Goal: Task Accomplishment & Management: Complete application form

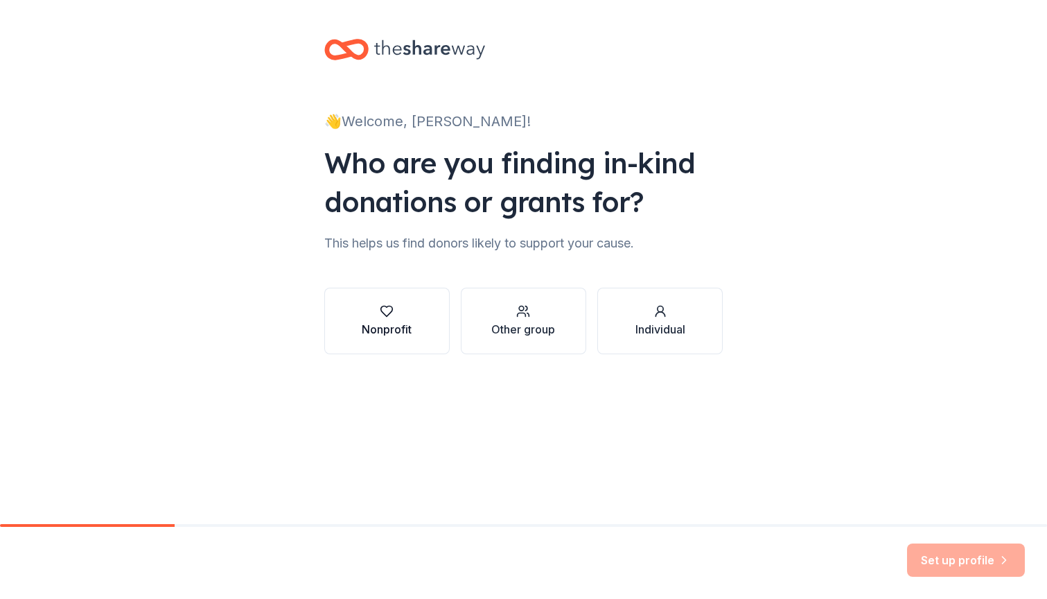
click at [421, 334] on button "Nonprofit" at bounding box center [386, 321] width 125 height 67
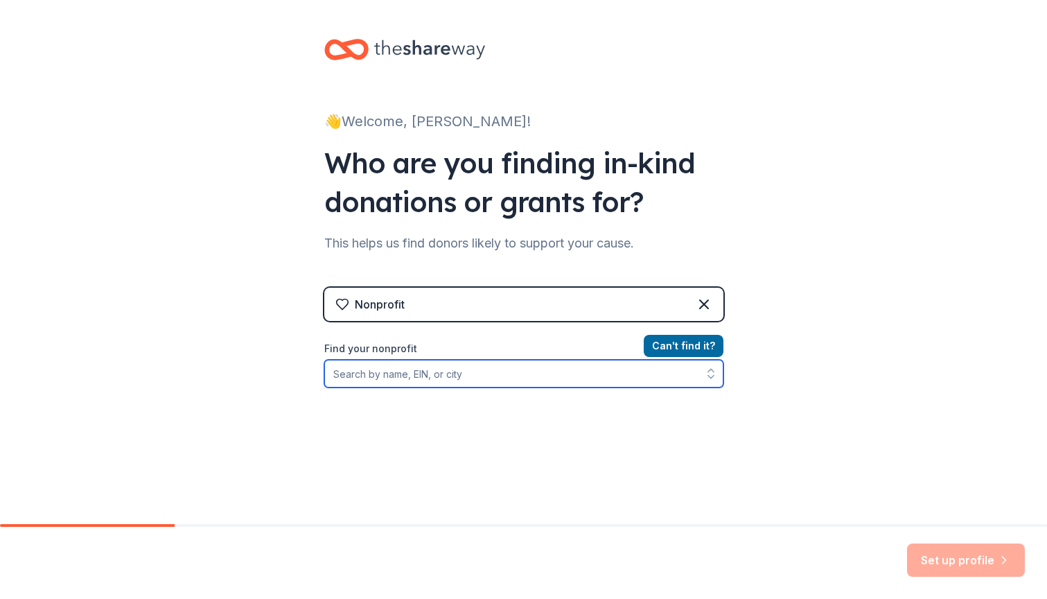
click at [557, 371] on input "Find your nonprofit" at bounding box center [523, 374] width 399 height 28
type input "Amoeba Productions"
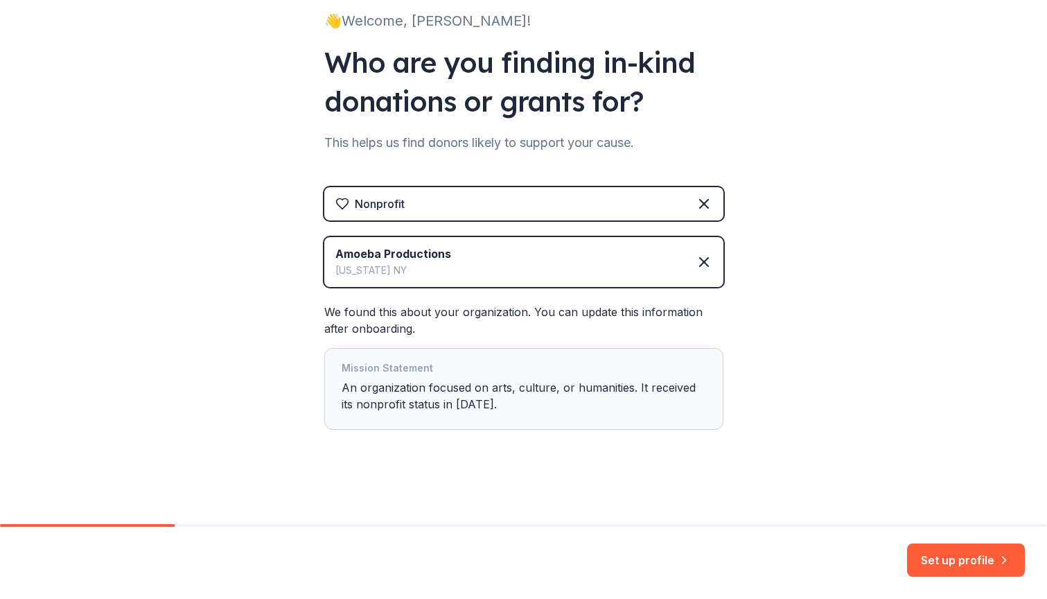
scroll to position [100, 0]
click at [926, 554] on button "Set up profile" at bounding box center [966, 559] width 118 height 33
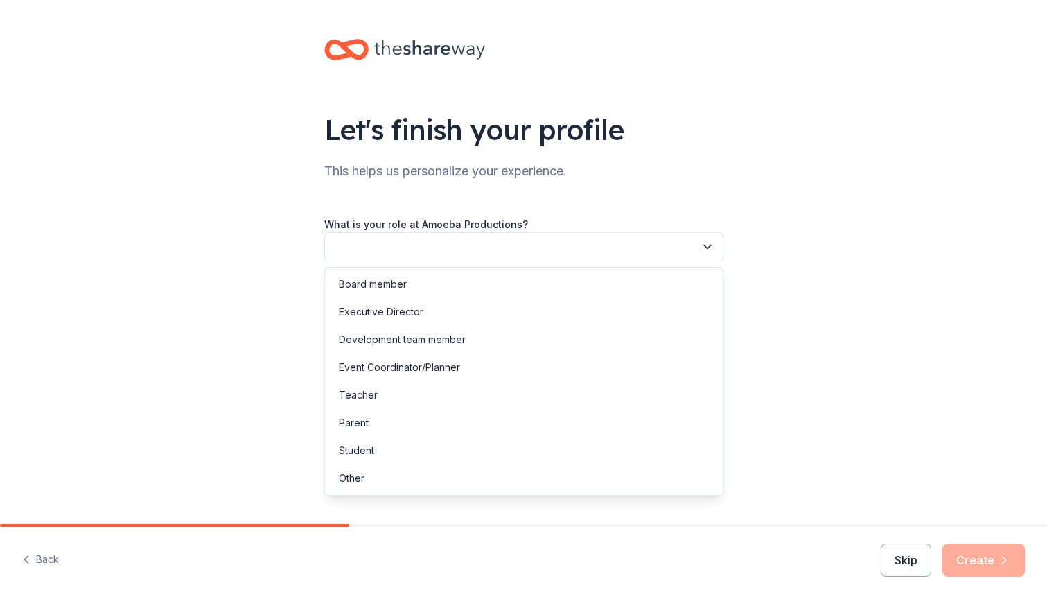
click at [519, 251] on button "button" at bounding box center [523, 246] width 399 height 29
click at [445, 294] on div "Board member" at bounding box center [524, 284] width 392 height 28
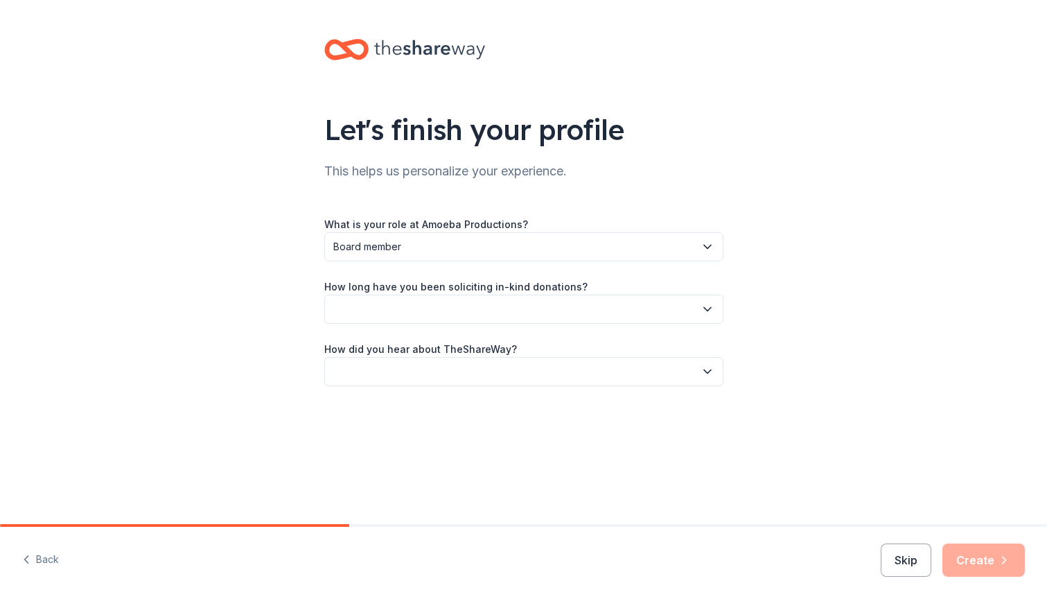
click at [429, 308] on button "button" at bounding box center [523, 308] width 399 height 29
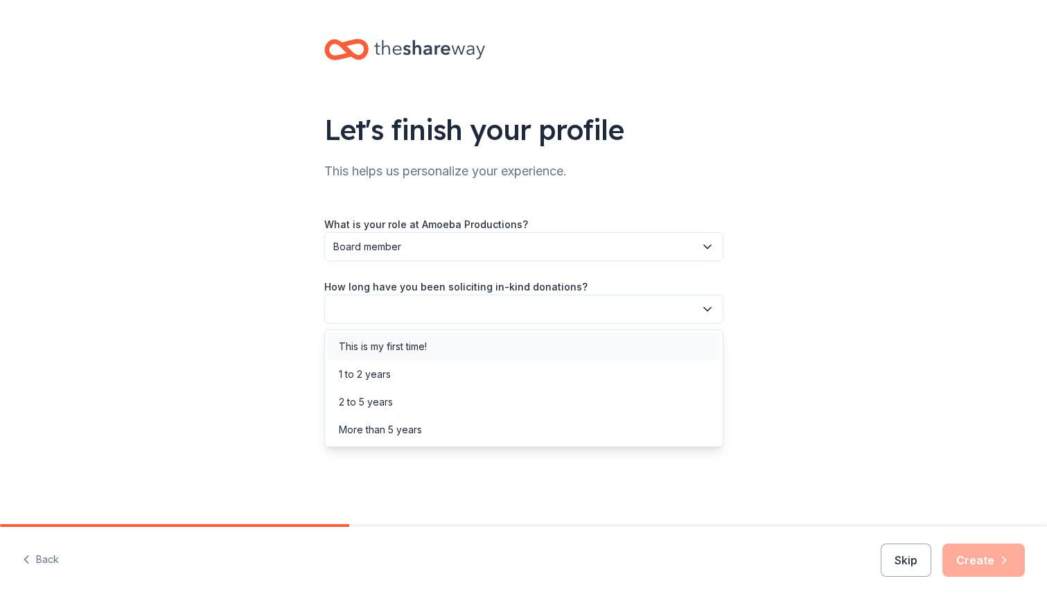
click at [405, 354] on div "This is my first time!" at bounding box center [383, 346] width 88 height 17
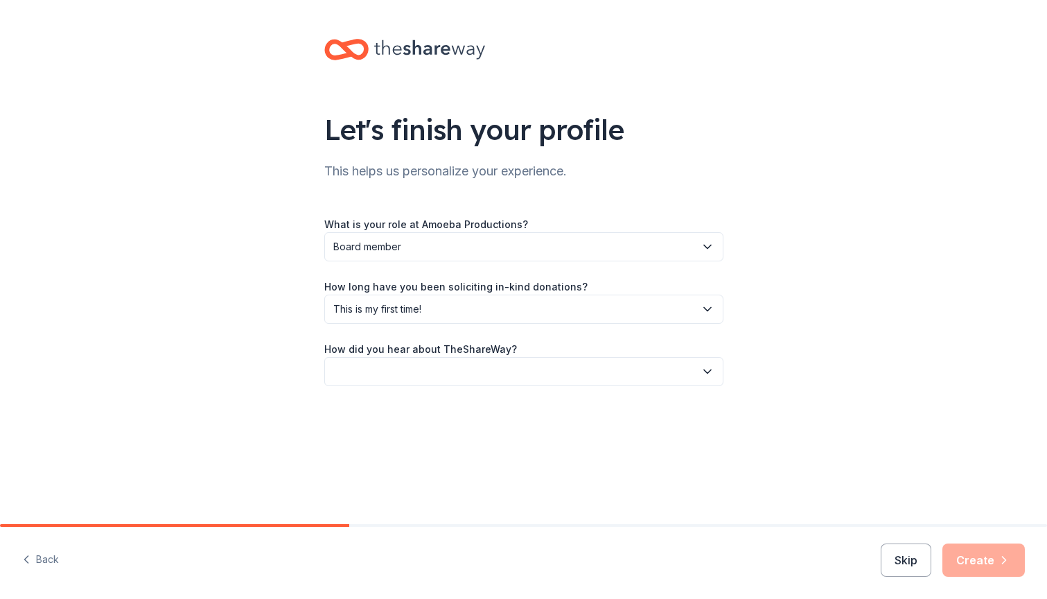
click at [418, 377] on button "button" at bounding box center [523, 371] width 399 height 29
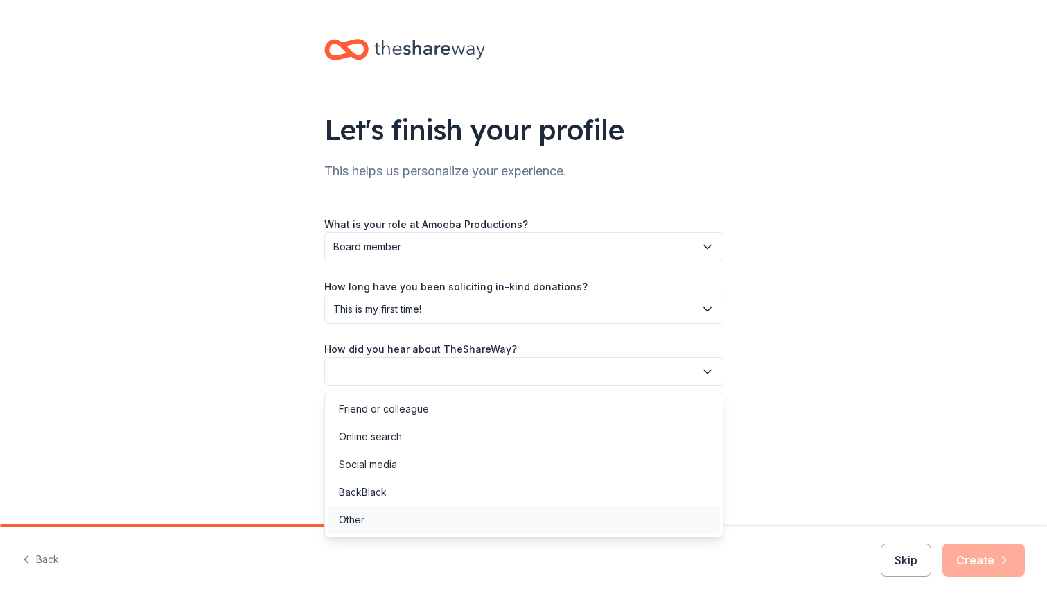
click at [383, 522] on div "Other" at bounding box center [524, 520] width 392 height 28
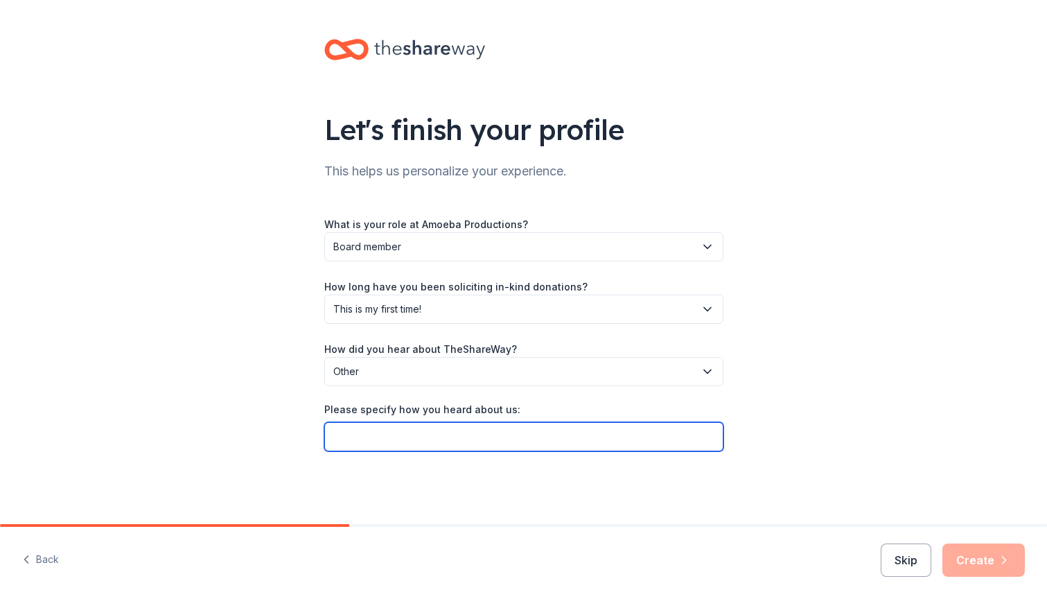
click at [415, 440] on input "Please specify how you heard about us:" at bounding box center [523, 436] width 399 height 29
type input "GiveButter"
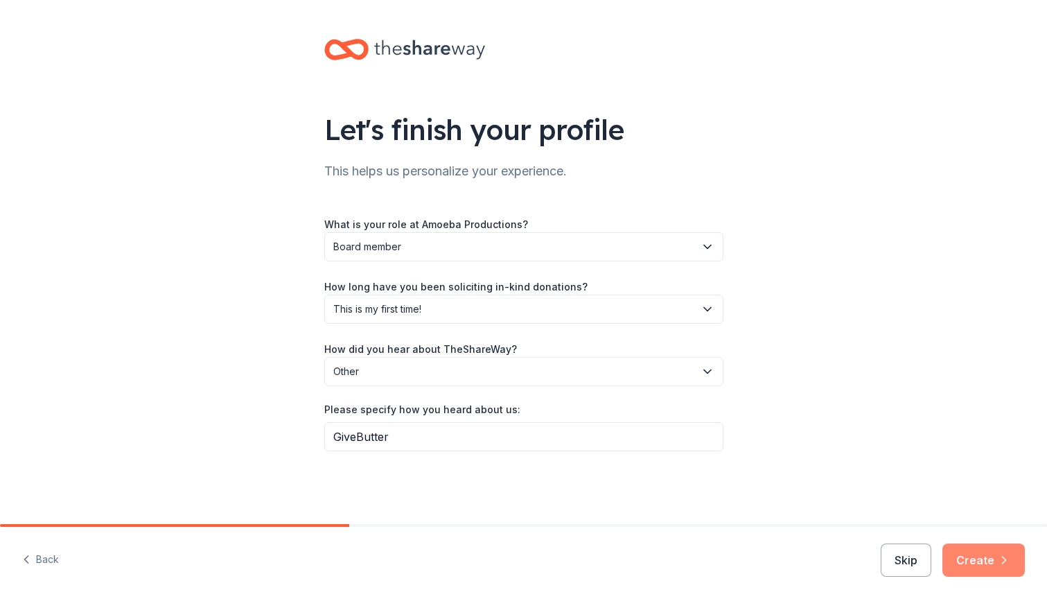
click at [973, 571] on button "Create" at bounding box center [983, 559] width 82 height 33
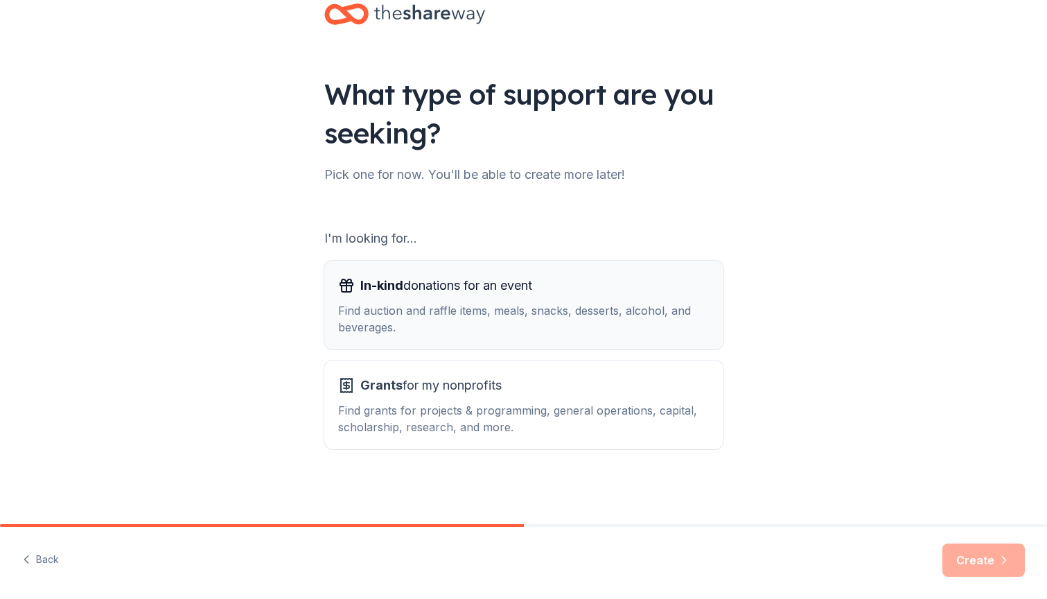
scroll to position [35, 0]
click at [502, 324] on div "Find auction and raffle items, meals, snacks, desserts, alcohol, and beverages." at bounding box center [523, 318] width 371 height 33
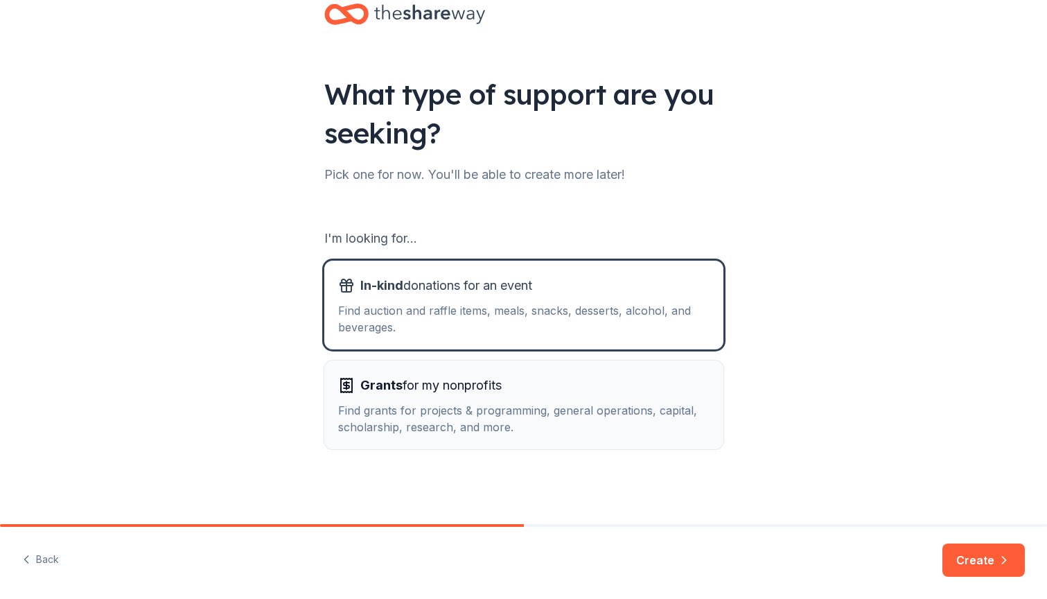
click at [497, 420] on div "Find grants for projects & programming, general operations, capital, scholarshi…" at bounding box center [523, 418] width 371 height 33
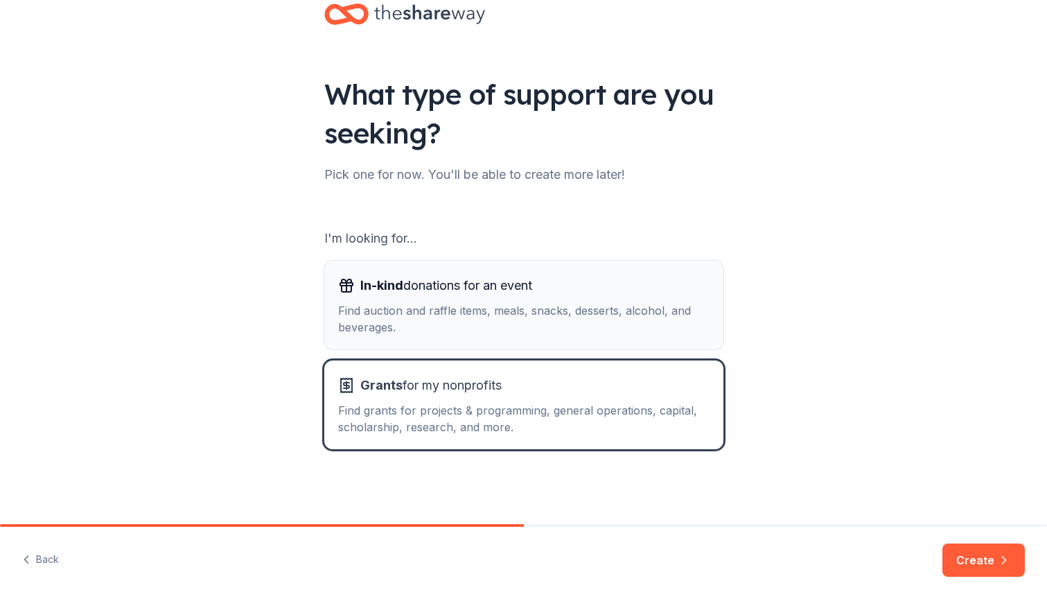
click at [595, 261] on button "In-kind donations for an event Find auction and raffle items, meals, snacks, de…" at bounding box center [523, 305] width 399 height 89
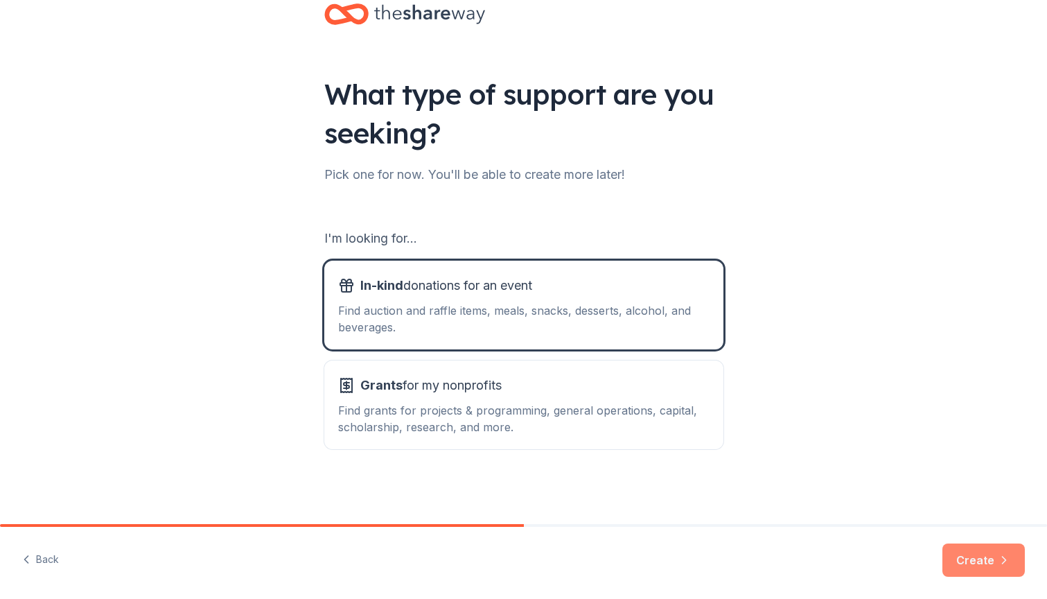
click at [975, 567] on button "Create" at bounding box center [983, 559] width 82 height 33
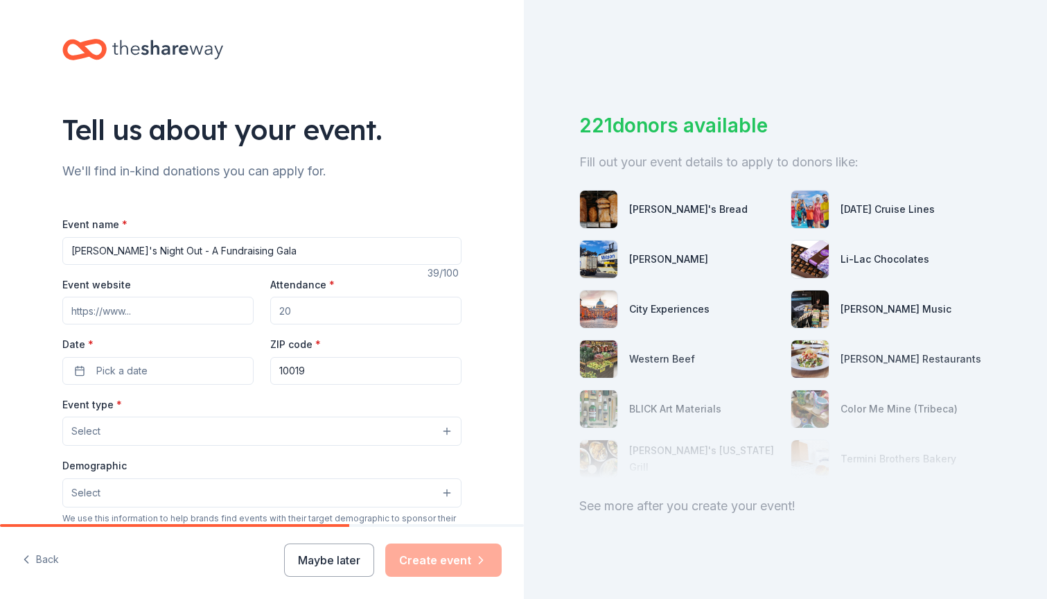
type input "Amoeba's Night Out - A Fundraising Gala"
click at [100, 307] on input "Event website" at bounding box center [157, 311] width 191 height 28
click at [112, 309] on input "amoeba productions.org/gala" at bounding box center [157, 311] width 191 height 28
type input "amoebaproductions.org/gala"
click at [277, 312] on input "Attendance *" at bounding box center [365, 311] width 191 height 28
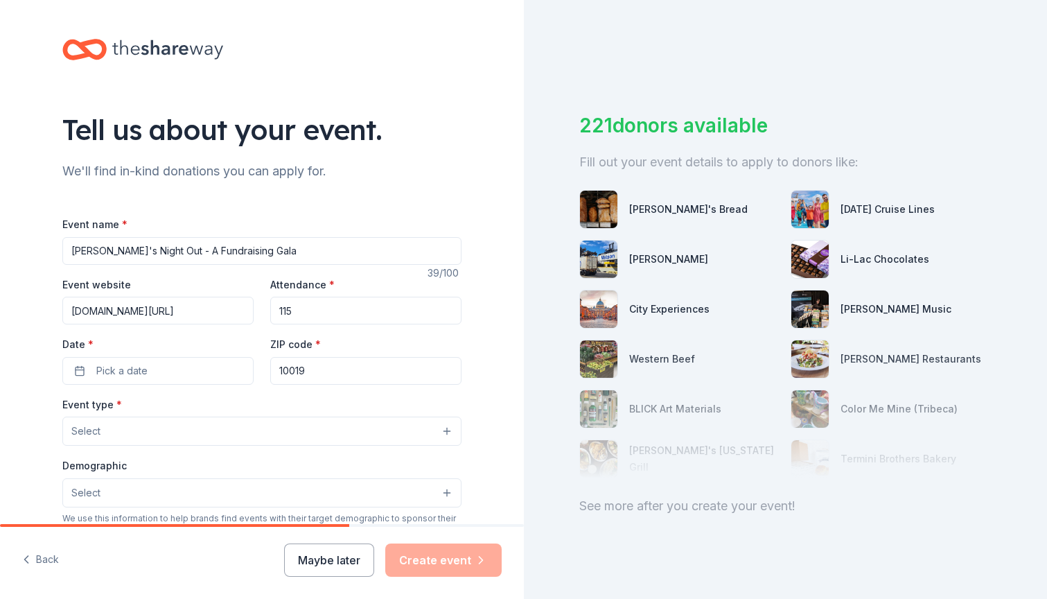
type input "115"
click at [351, 367] on input "10019" at bounding box center [365, 371] width 191 height 28
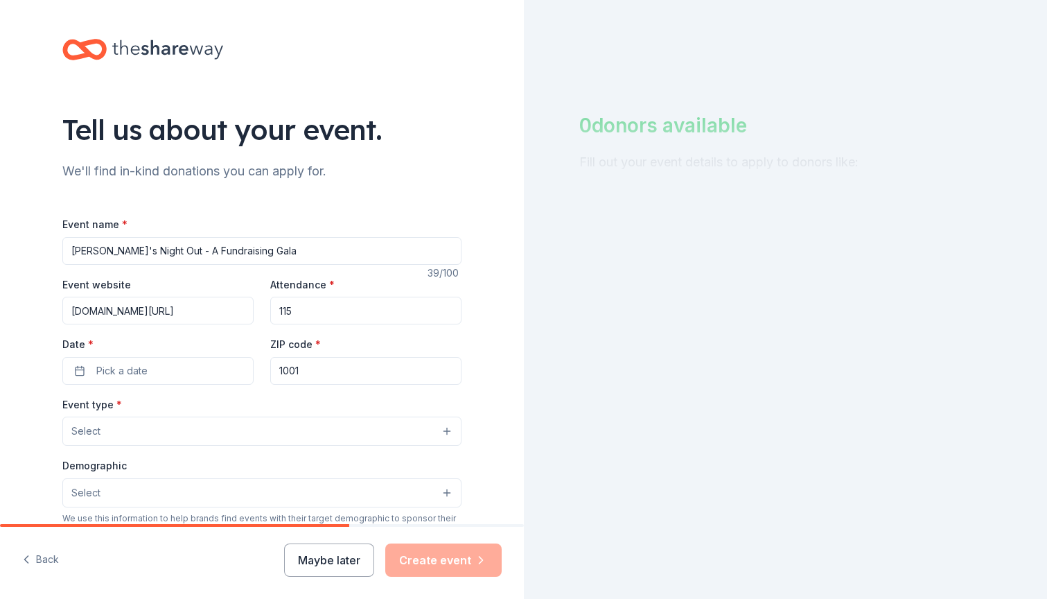
type input "10019"
click at [233, 375] on button "Pick a date" at bounding box center [157, 371] width 191 height 28
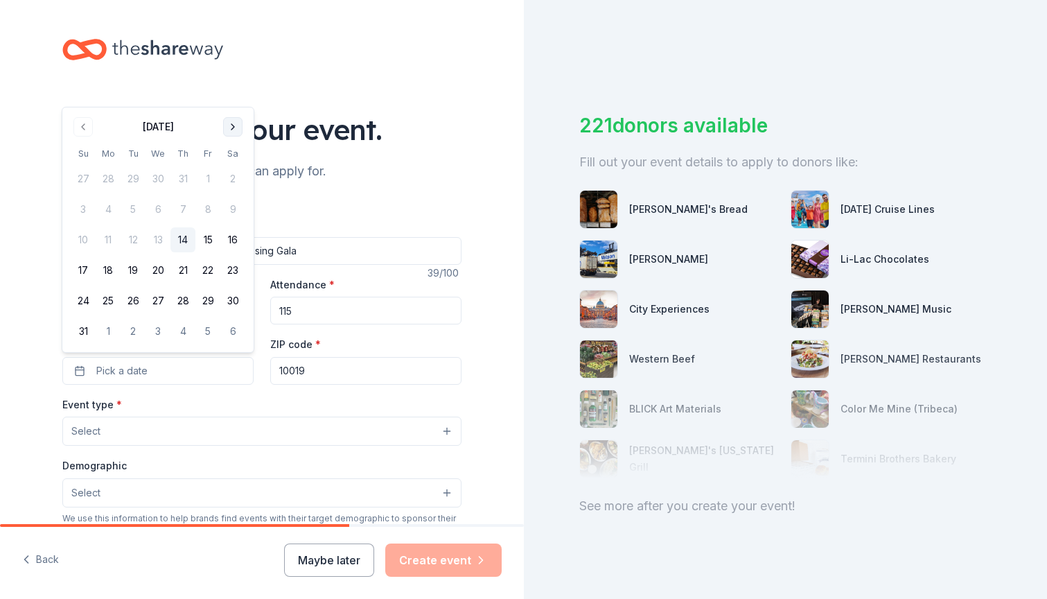
click at [231, 133] on button "Go to next month" at bounding box center [232, 126] width 19 height 19
click at [112, 242] on button "8" at bounding box center [108, 239] width 25 height 25
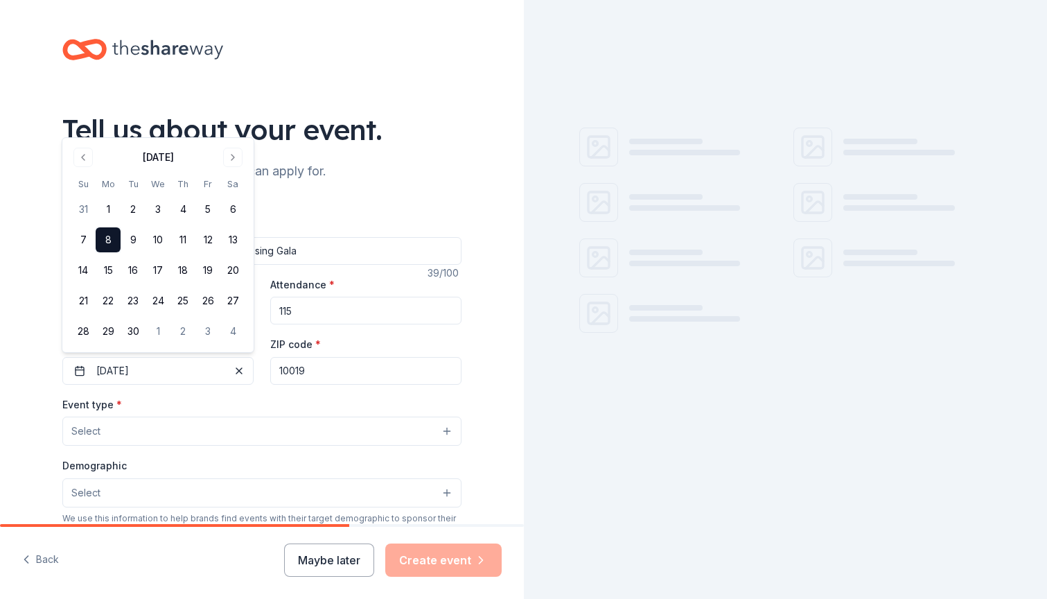
click at [176, 392] on div "Event name * Amoeba's Night Out - A Fundraising Gala 39 /100 Event website amoe…" at bounding box center [261, 535] width 399 height 640
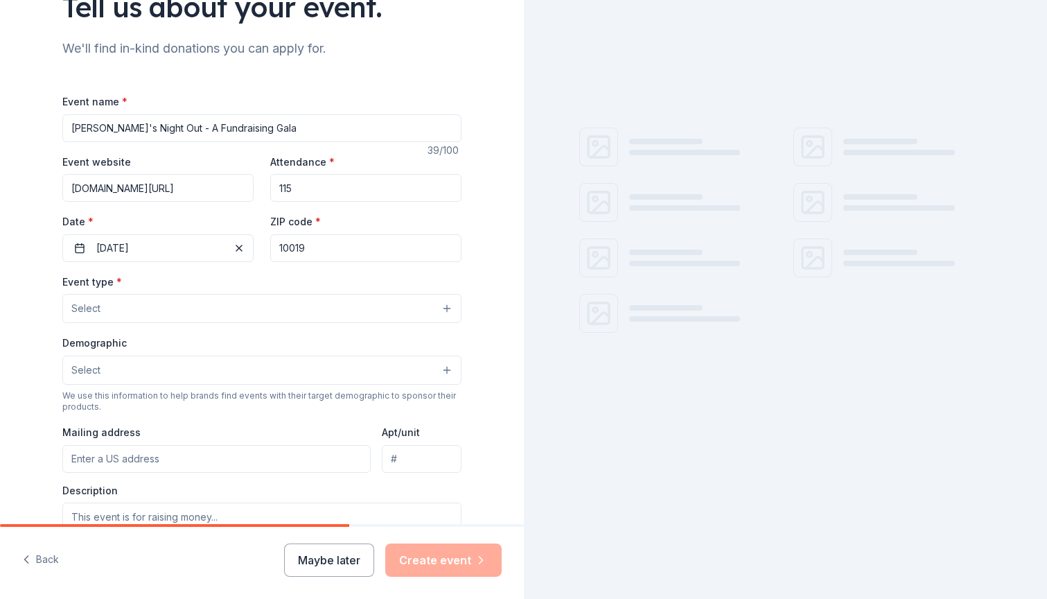
scroll to position [136, 0]
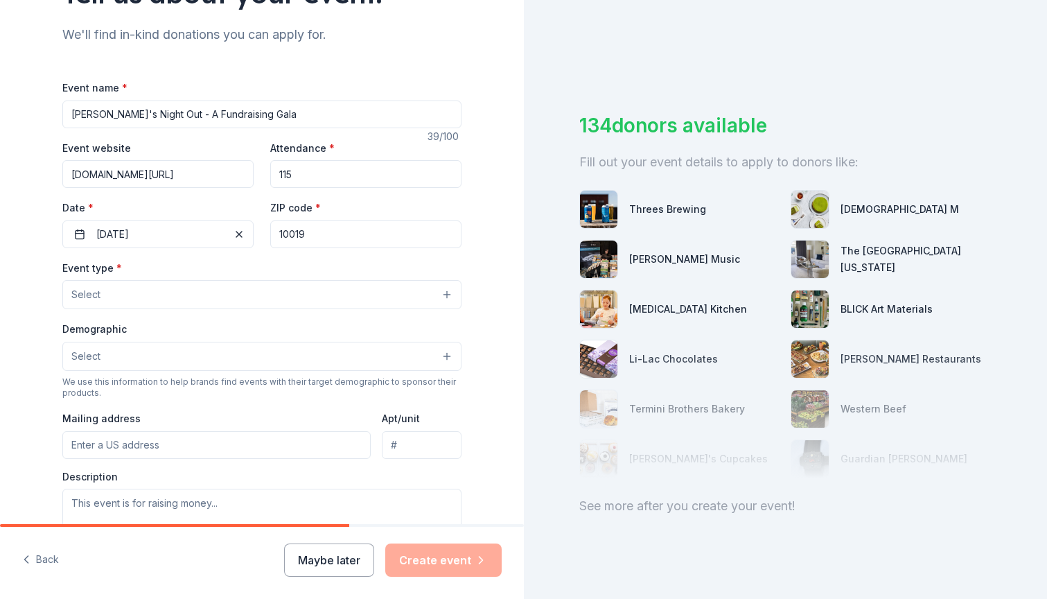
click at [167, 301] on button "Select" at bounding box center [261, 294] width 399 height 29
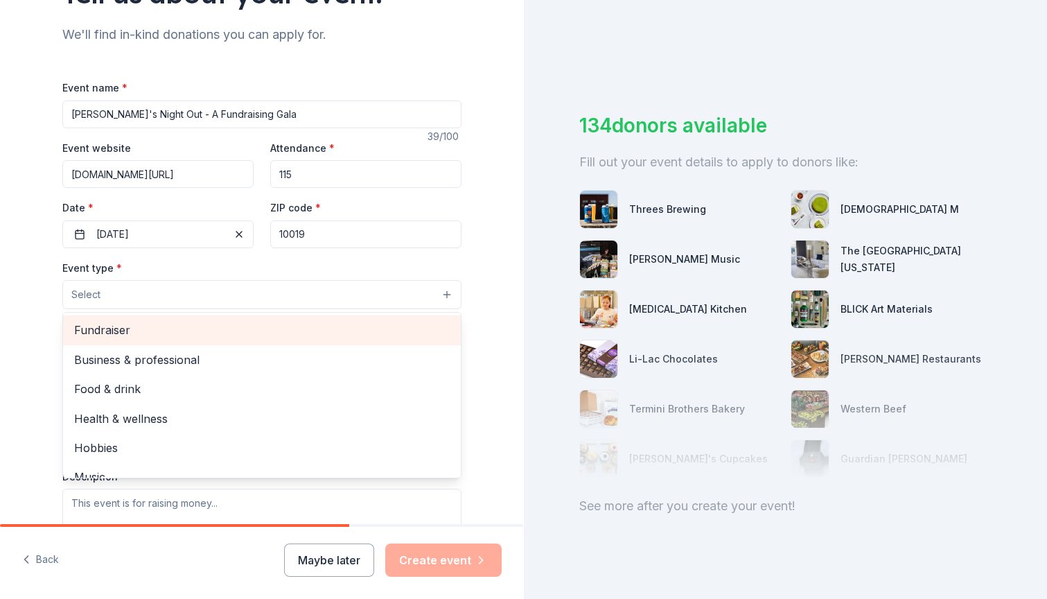
click at [159, 330] on span "Fundraiser" at bounding box center [262, 330] width 376 height 18
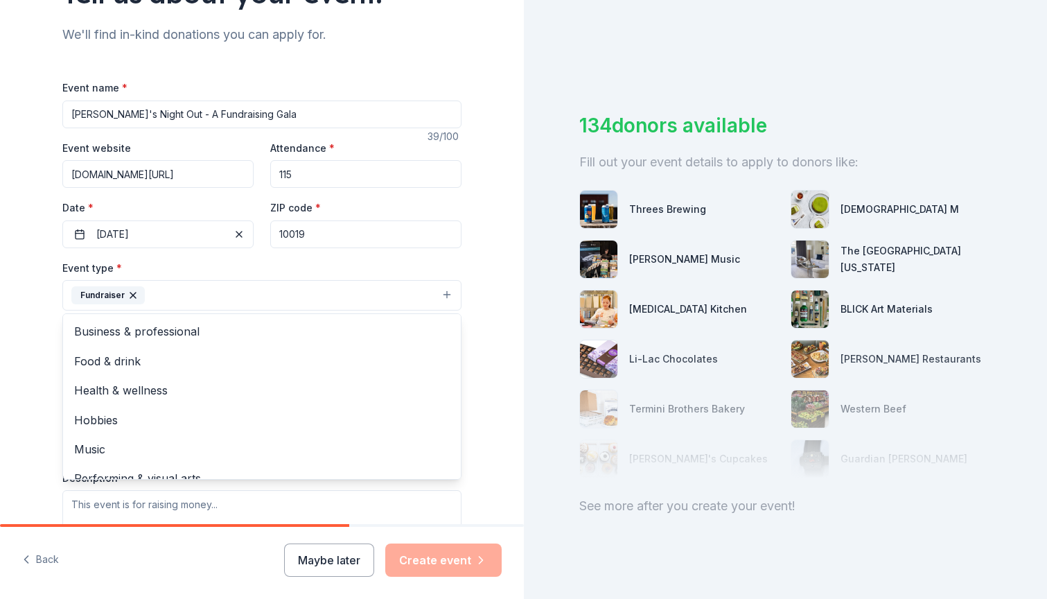
click at [16, 353] on div "Tell us about your event. We'll find in-kind donations you can apply for. Event…" at bounding box center [262, 326] width 524 height 924
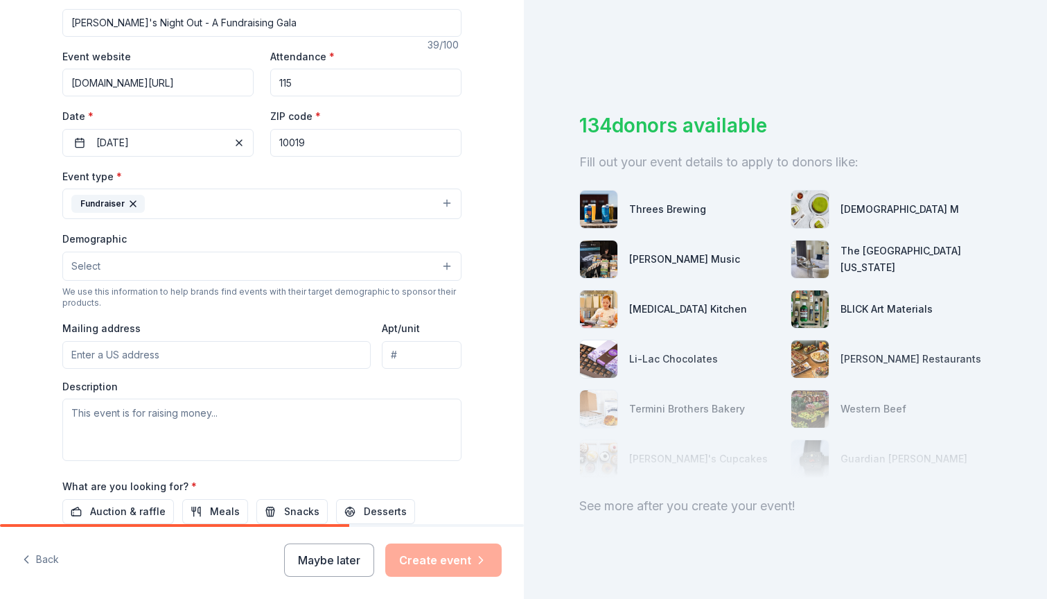
scroll to position [235, 0]
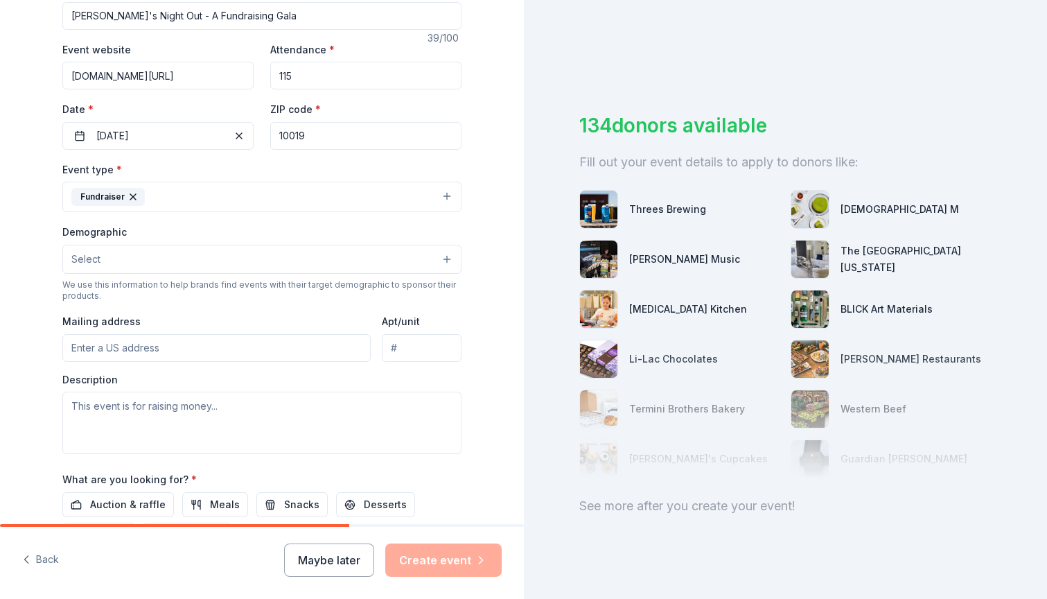
click at [127, 263] on button "Select" at bounding box center [261, 259] width 399 height 29
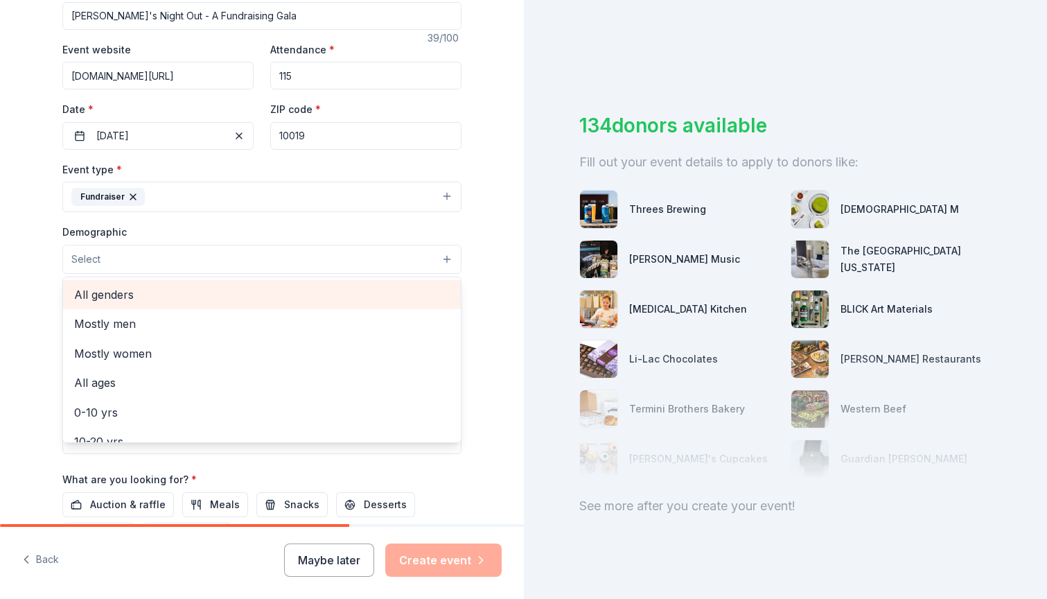
click at [125, 287] on span "All genders" at bounding box center [262, 294] width 376 height 18
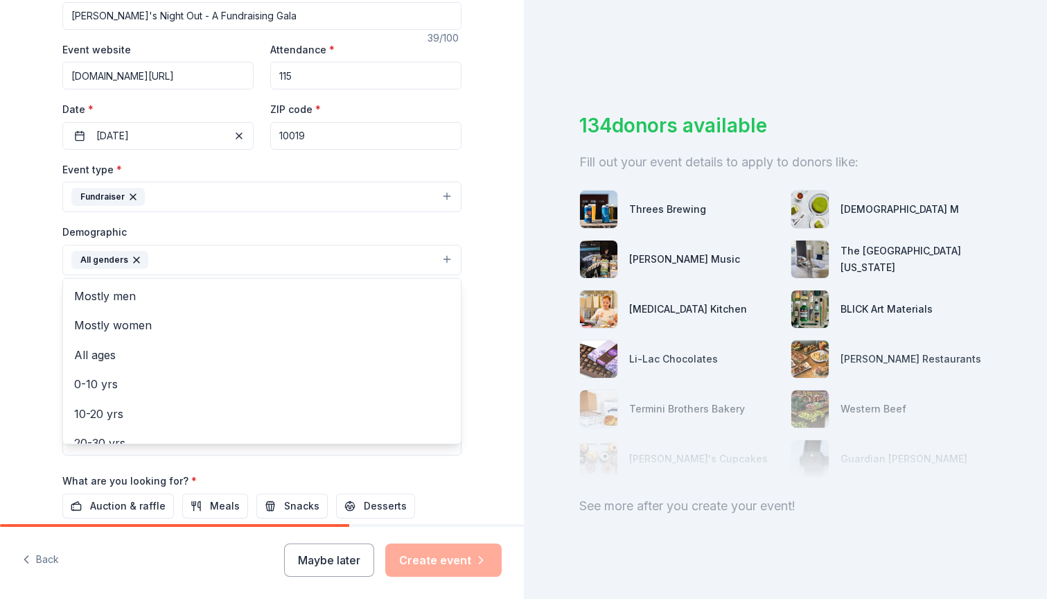
click at [33, 296] on div "Tell us about your event. We'll find in-kind donations you can apply for. Event…" at bounding box center [262, 227] width 524 height 925
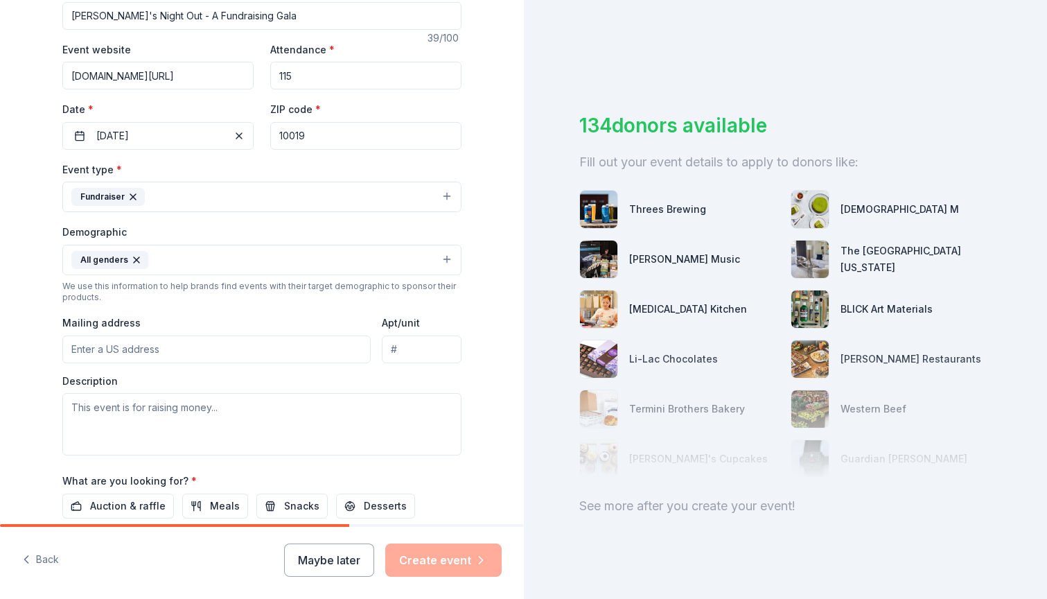
click at [192, 250] on button "All genders" at bounding box center [261, 260] width 399 height 30
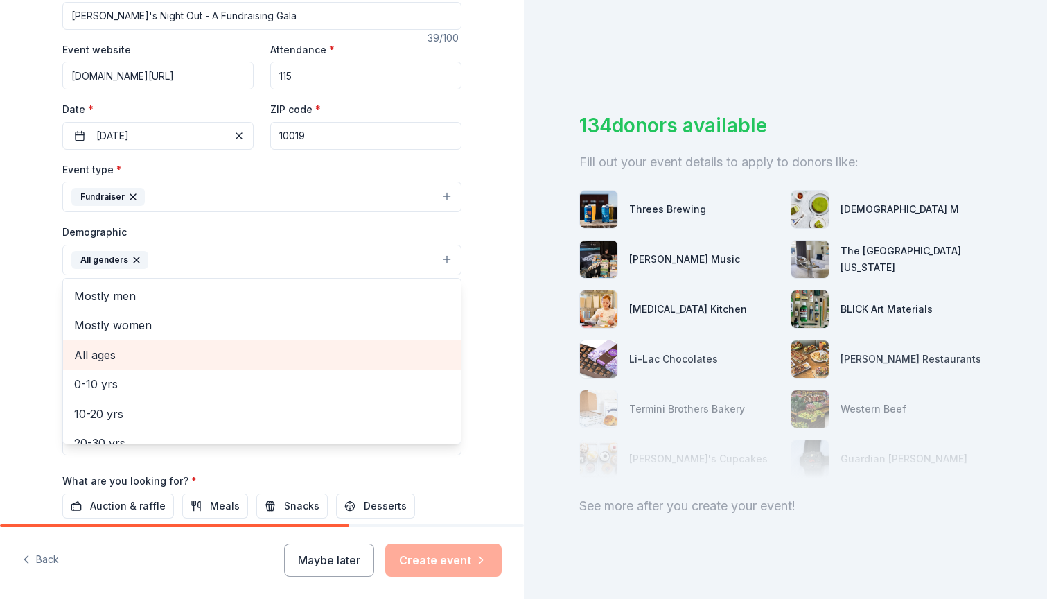
click at [144, 348] on span "All ages" at bounding box center [262, 355] width 376 height 18
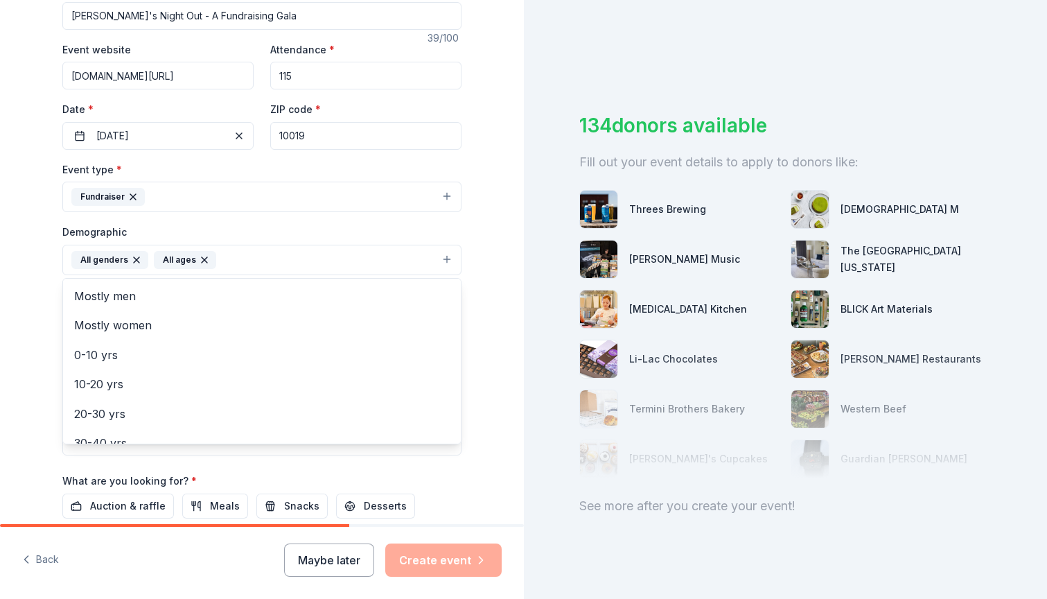
click at [35, 310] on div "Tell us about your event. We'll find in-kind donations you can apply for. Event…" at bounding box center [262, 227] width 524 height 925
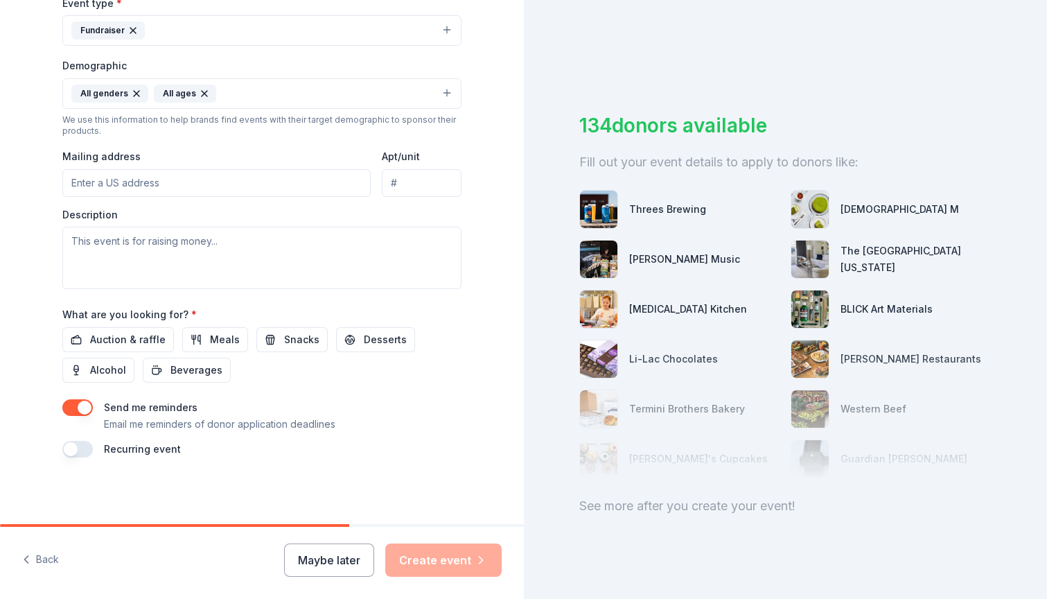
scroll to position [398, 0]
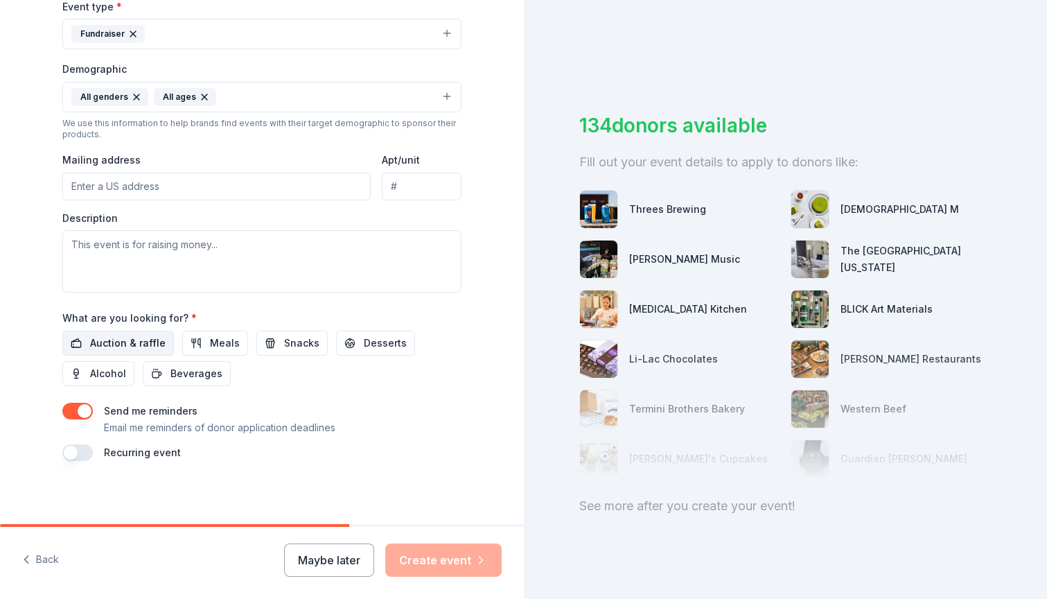
click at [132, 341] on span "Auction & raffle" at bounding box center [128, 343] width 76 height 17
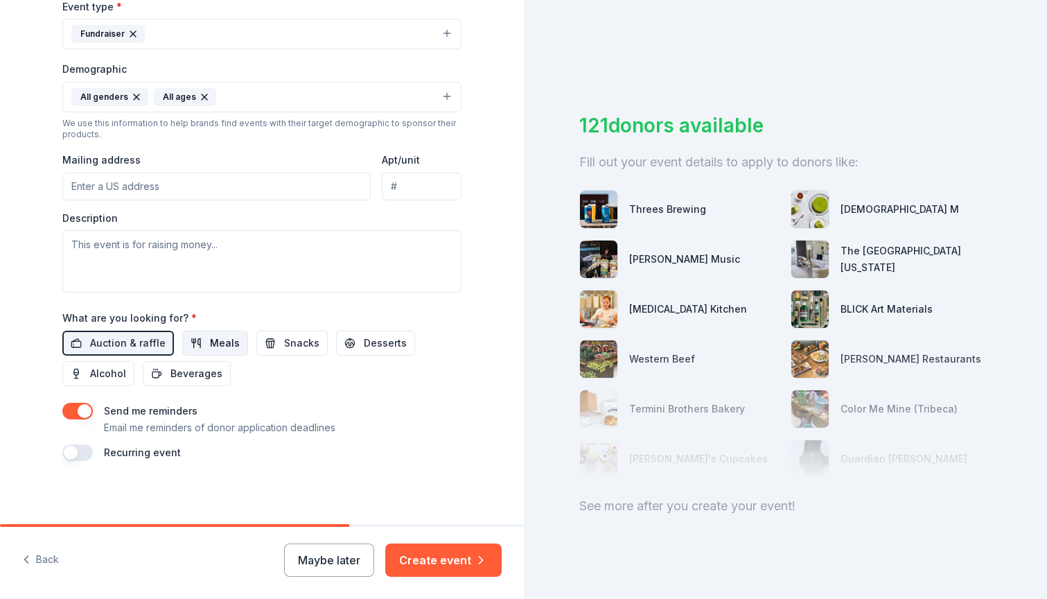
click at [225, 339] on span "Meals" at bounding box center [225, 343] width 30 height 17
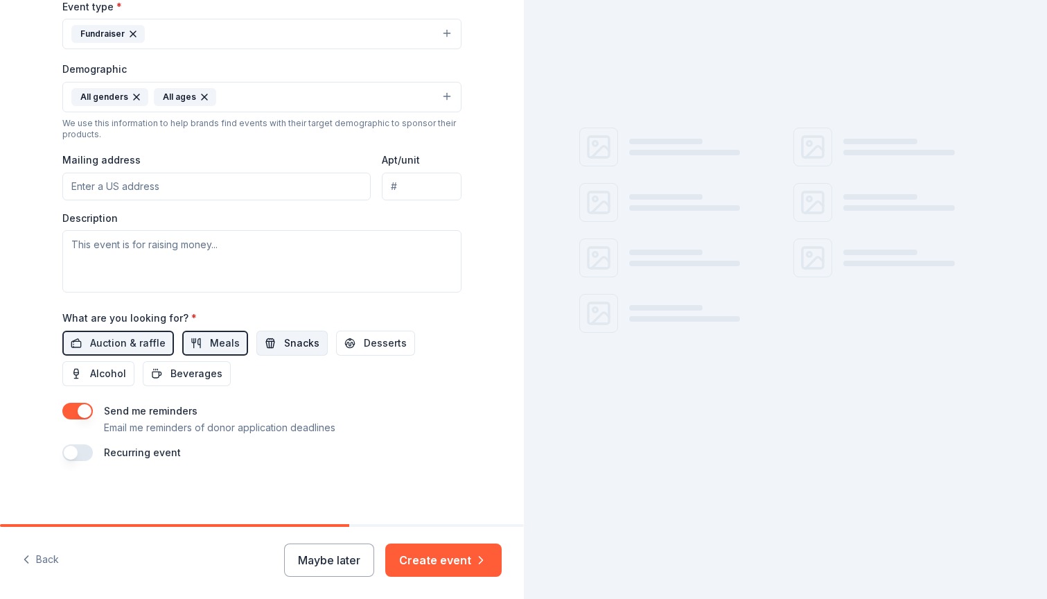
click at [272, 339] on button "Snacks" at bounding box center [291, 342] width 71 height 25
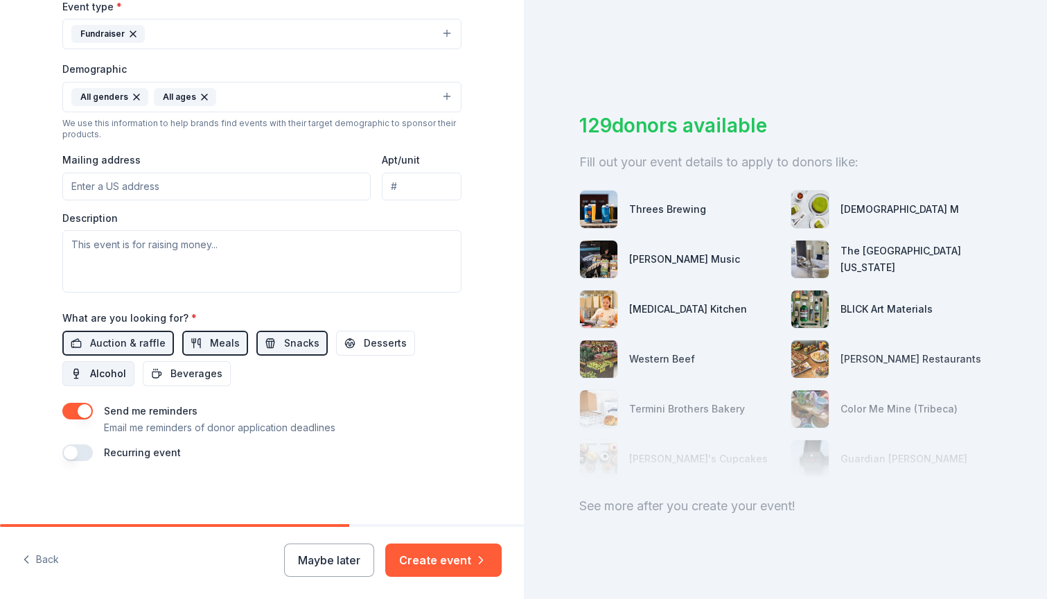
click at [125, 374] on span "Alcohol" at bounding box center [108, 373] width 36 height 17
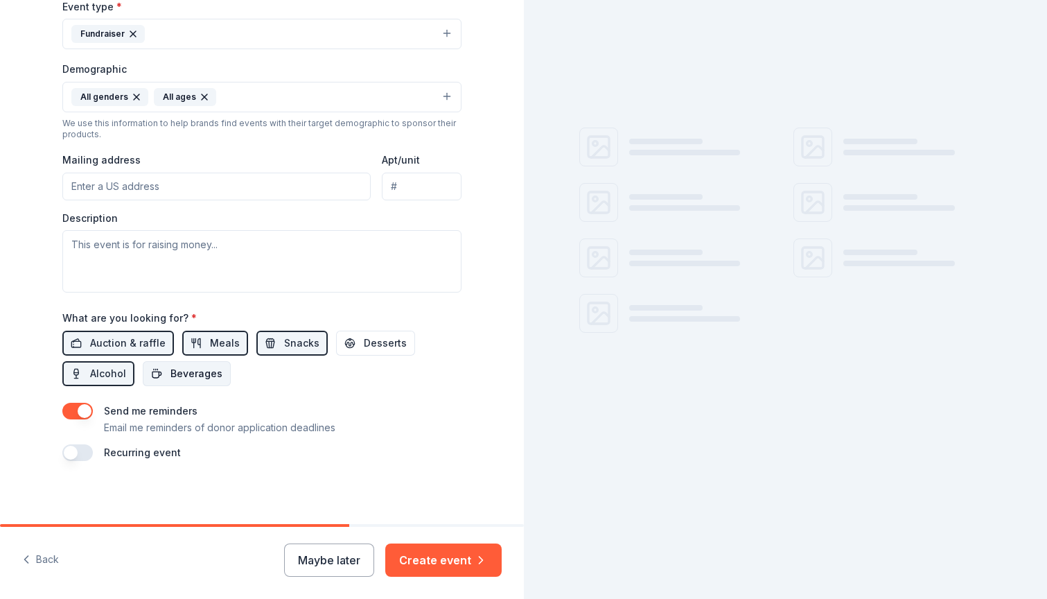
click at [176, 374] on span "Beverages" at bounding box center [196, 373] width 52 height 17
click at [344, 344] on button "Desserts" at bounding box center [375, 342] width 79 height 25
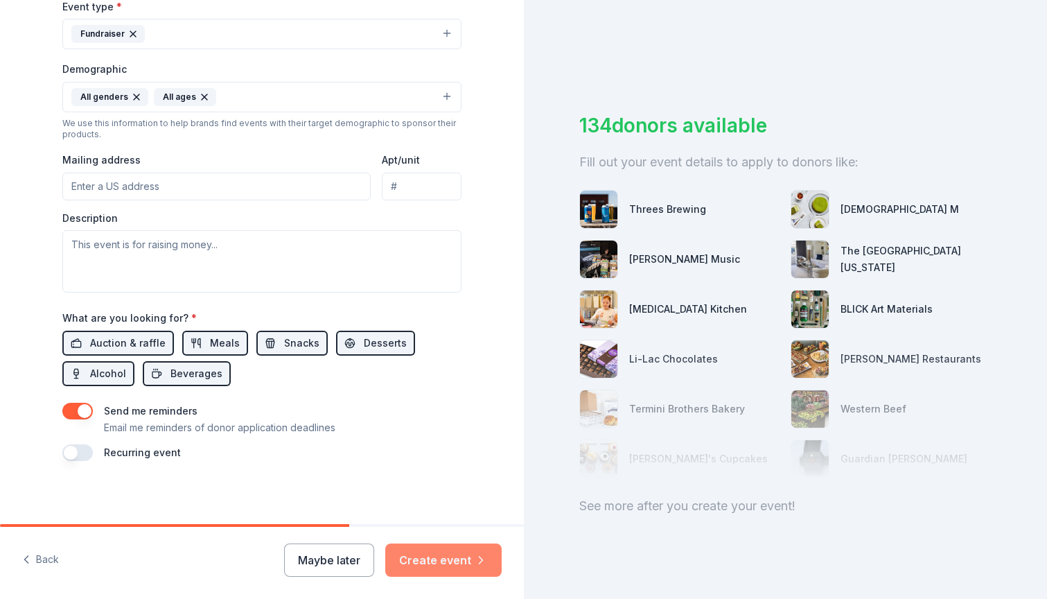
click at [428, 552] on button "Create event" at bounding box center [443, 559] width 116 height 33
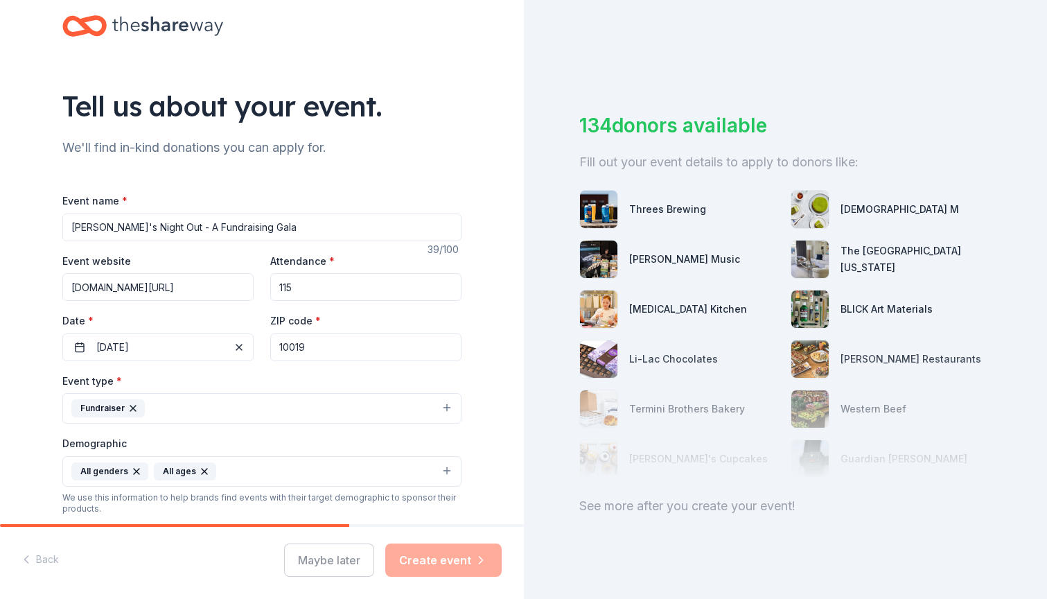
scroll to position [23, 0]
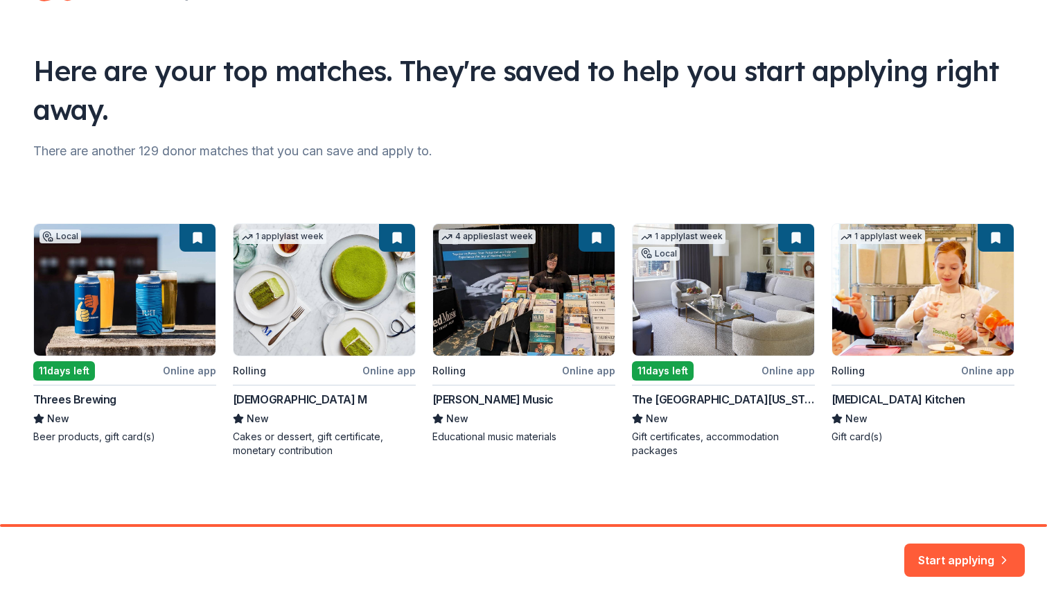
scroll to position [59, 0]
click at [931, 554] on button "Start applying" at bounding box center [964, 551] width 121 height 33
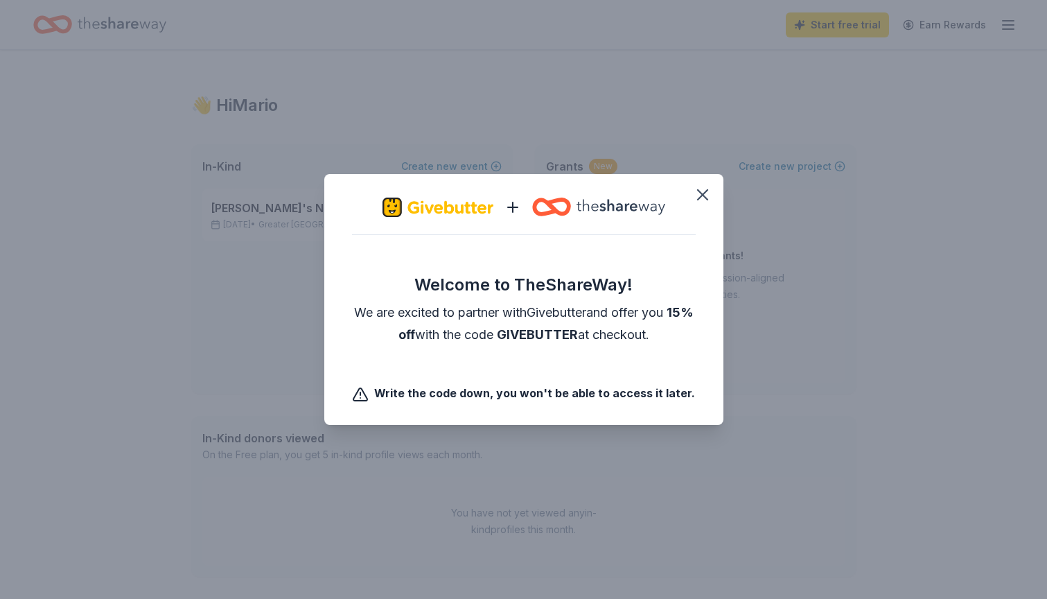
click at [549, 337] on span "GIVEBUTTER" at bounding box center [537, 334] width 81 height 15
copy span "GIVEBUTTER"
click at [701, 191] on icon "button" at bounding box center [702, 194] width 19 height 19
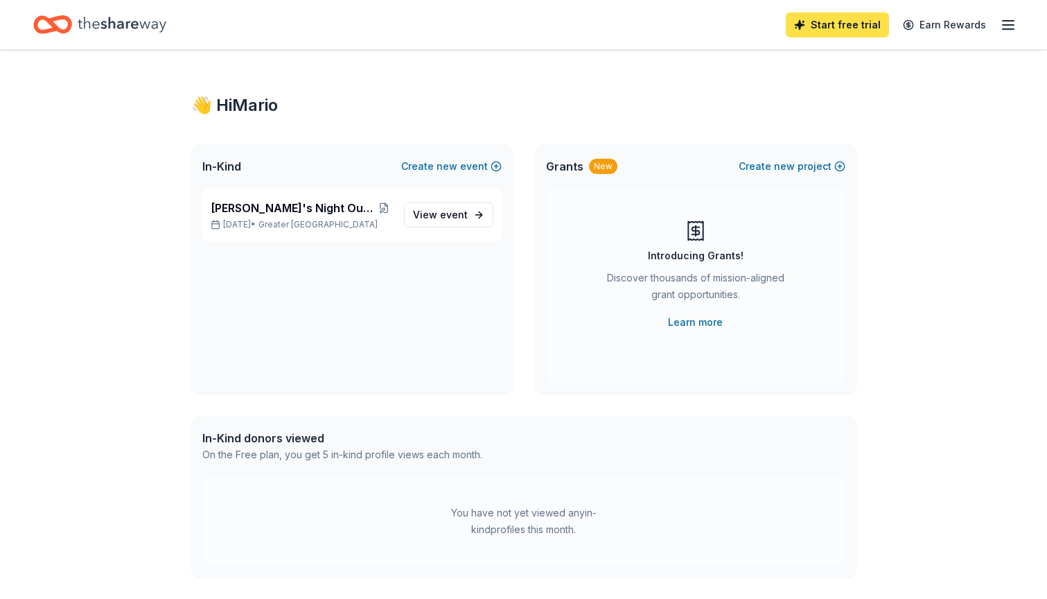
click at [814, 22] on link "Start free trial" at bounding box center [837, 24] width 103 height 25
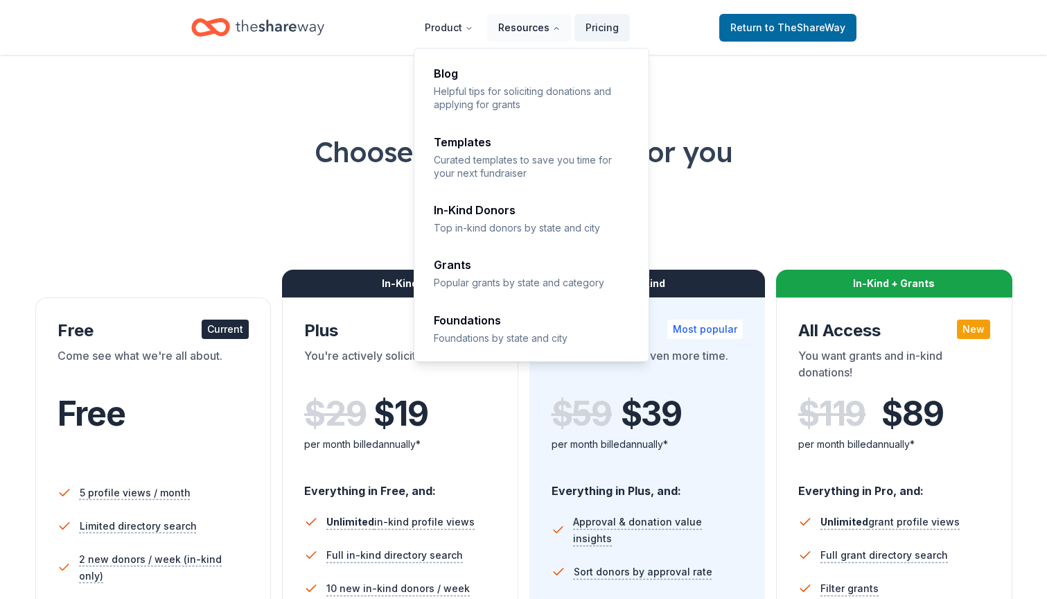
click at [540, 30] on button "Resources" at bounding box center [529, 28] width 85 height 28
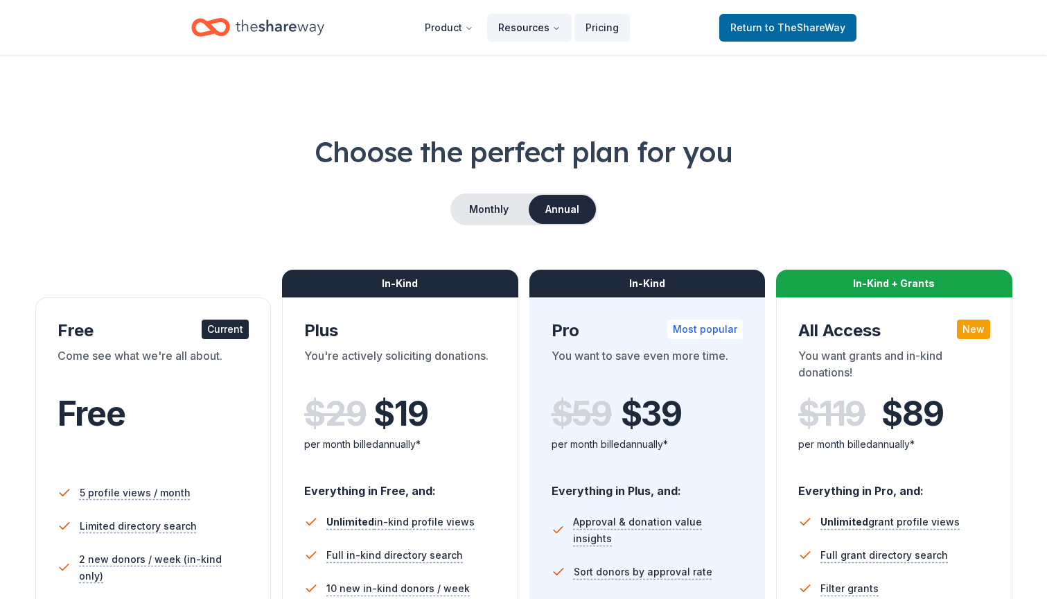
click at [540, 30] on button "Resources" at bounding box center [529, 28] width 85 height 28
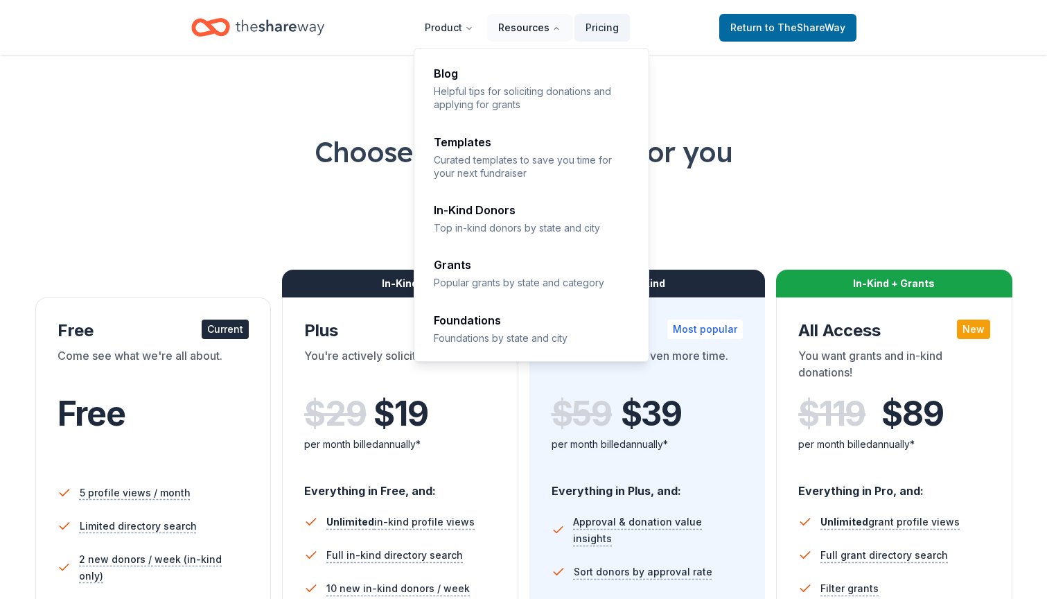
click at [540, 30] on button "Resources" at bounding box center [529, 28] width 85 height 28
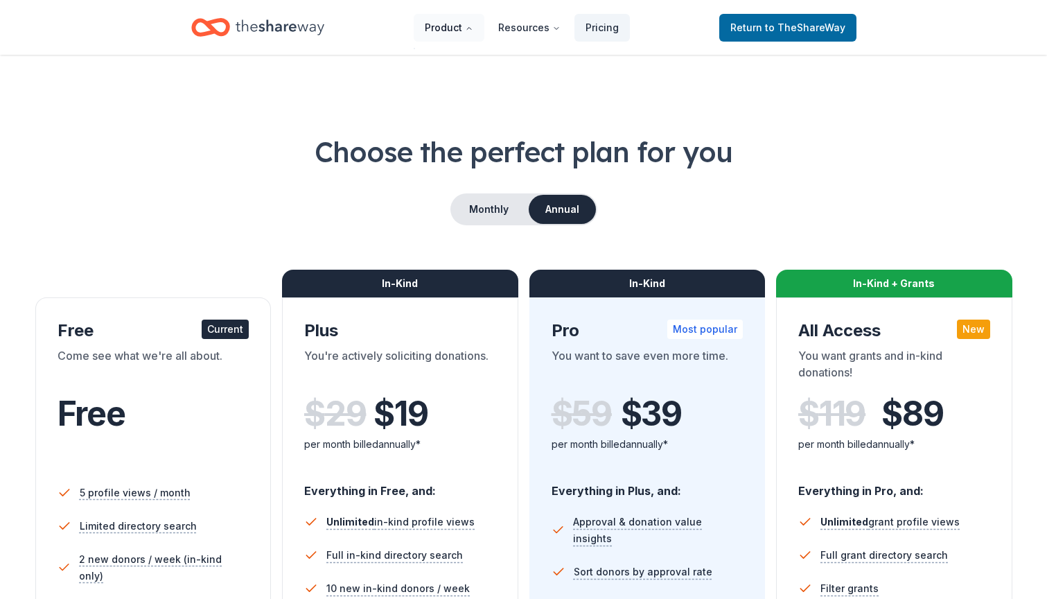
click at [463, 35] on button "Product" at bounding box center [449, 28] width 71 height 28
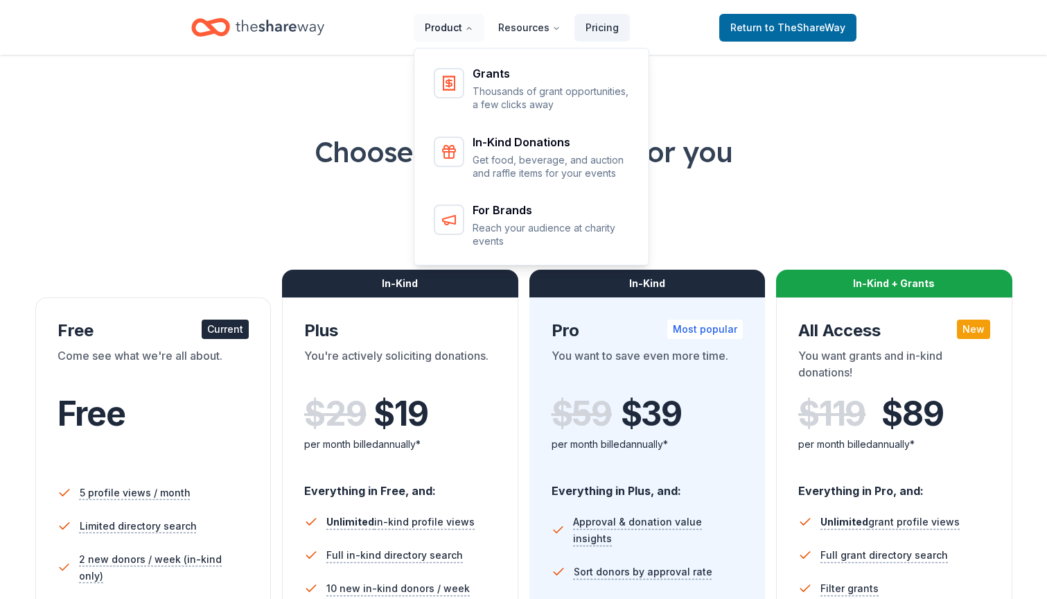
click at [463, 35] on button "Product" at bounding box center [449, 28] width 71 height 28
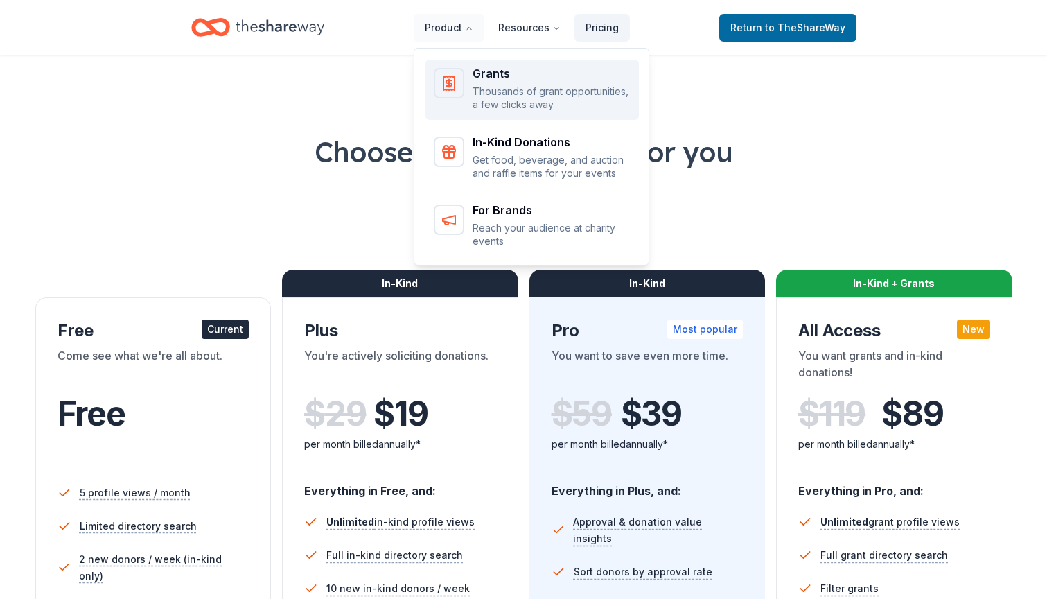
click at [479, 66] on link "Grants Thousands of grant opportunities, a few clicks away" at bounding box center [531, 90] width 213 height 60
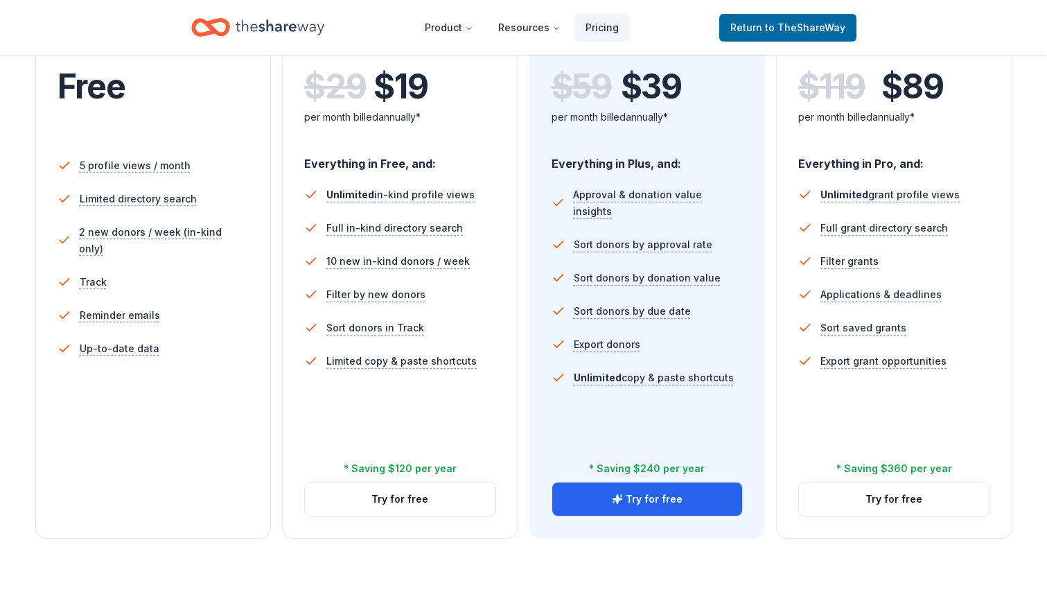
scroll to position [327, 0]
